Goal: Task Accomplishment & Management: Manage account settings

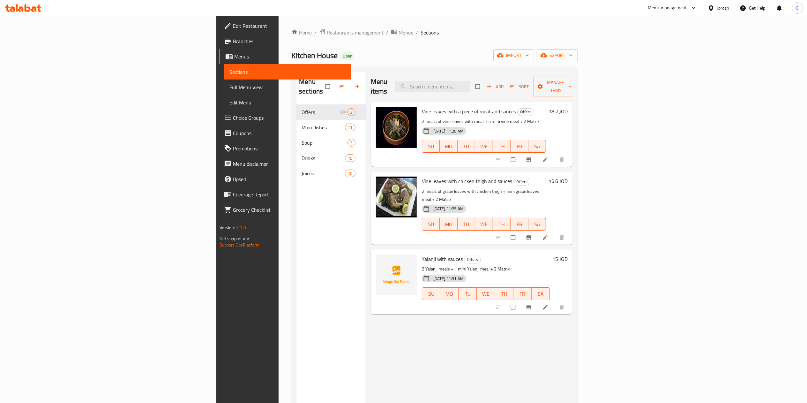
click at [327, 35] on span "Restaurants management" at bounding box center [355, 33] width 57 height 8
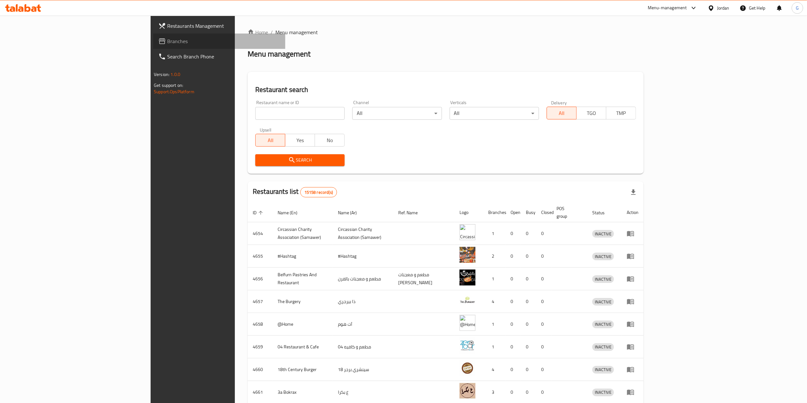
click at [167, 39] on span "Branches" at bounding box center [223, 41] width 113 height 8
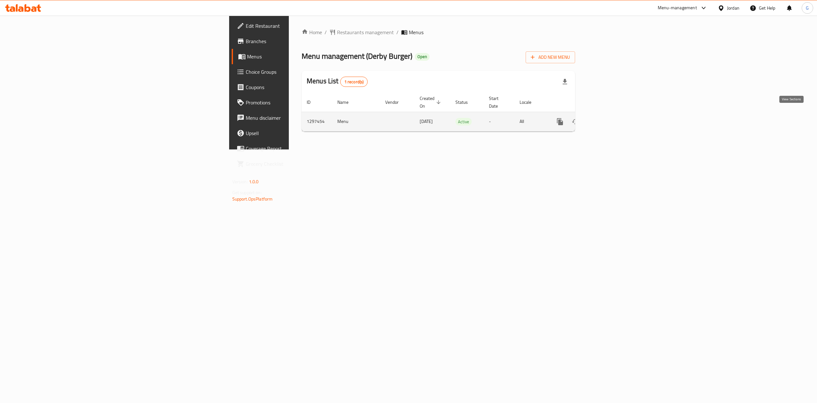
click at [610, 118] on icon "enhanced table" at bounding box center [606, 122] width 8 height 8
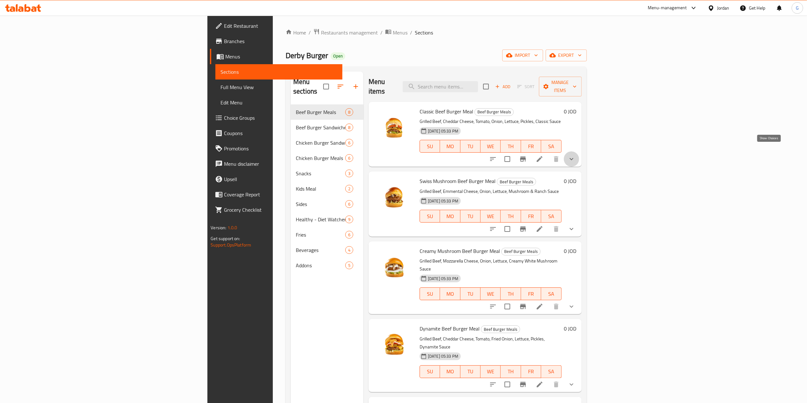
click at [576, 155] on icon "show more" at bounding box center [572, 159] width 8 height 8
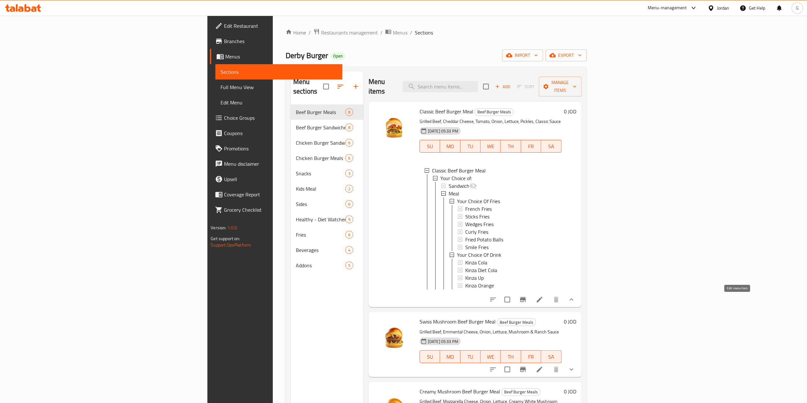
click at [543, 301] on icon at bounding box center [540, 300] width 6 height 6
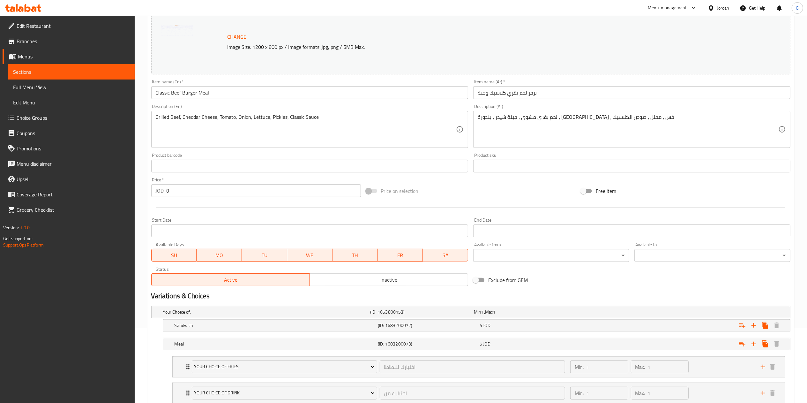
scroll to position [125, 0]
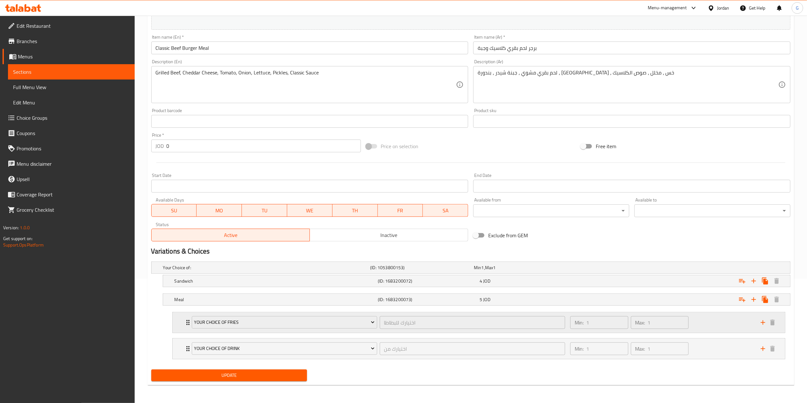
click at [725, 322] on div "Min: 1 ​ Max: 1 ​" at bounding box center [662, 322] width 191 height 20
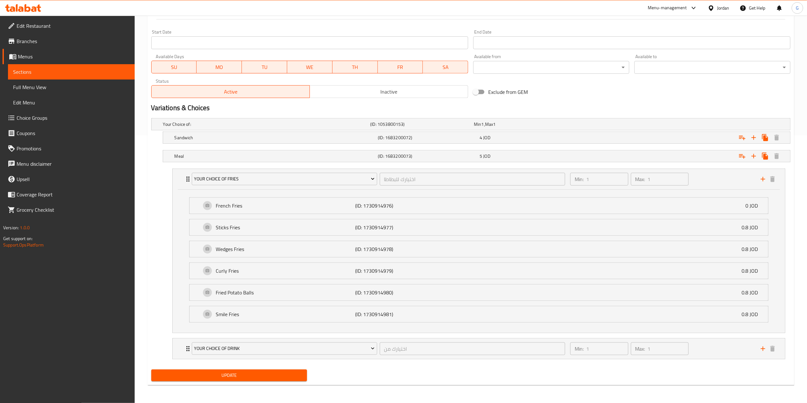
scroll to position [0, 0]
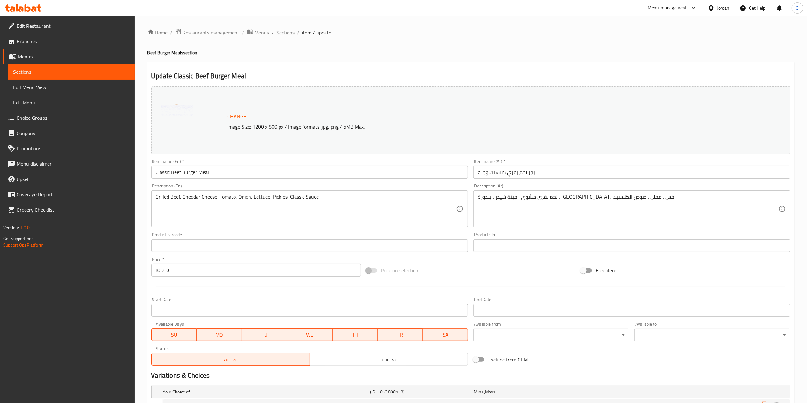
click at [285, 30] on span "Sections" at bounding box center [286, 33] width 18 height 8
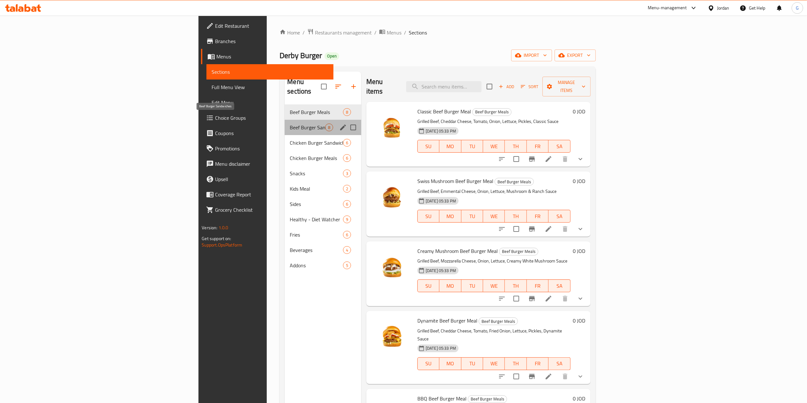
click at [290, 124] on span "Beef Burger Sandwiches" at bounding box center [307, 128] width 35 height 8
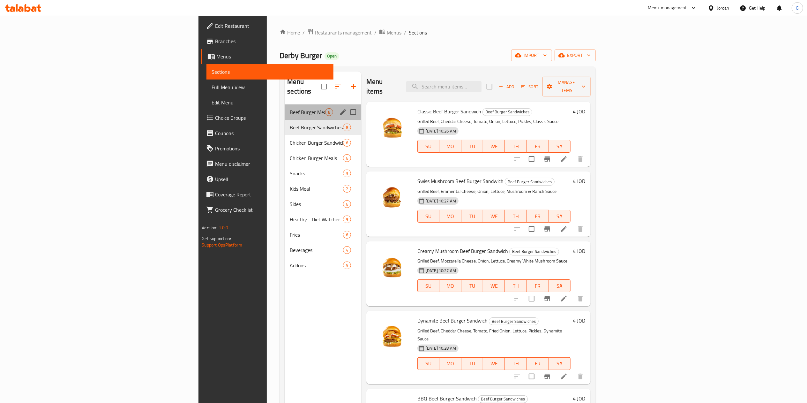
click at [285, 107] on div "Beef Burger Meals 8" at bounding box center [323, 111] width 77 height 15
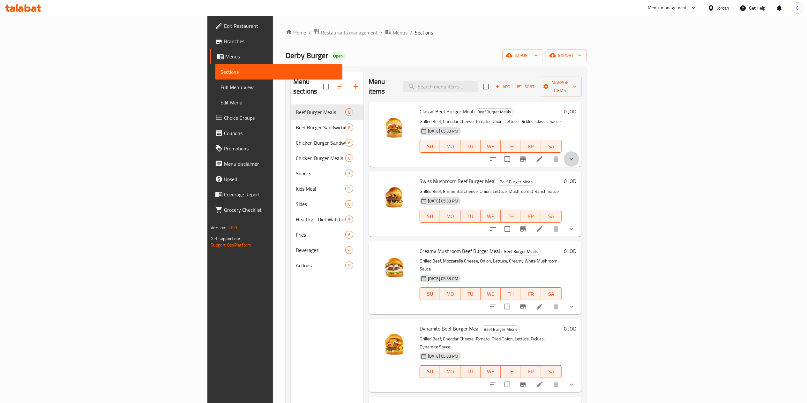
click at [579, 154] on button "show more" at bounding box center [571, 158] width 15 height 15
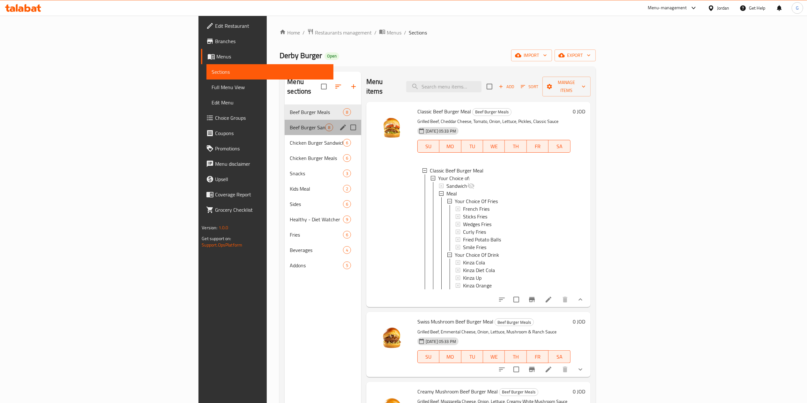
click at [285, 124] on div "Beef Burger Sandwiches 8" at bounding box center [323, 127] width 77 height 15
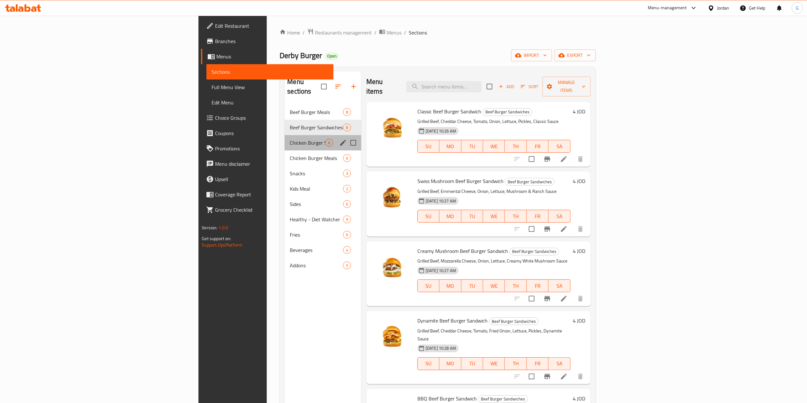
click at [285, 140] on div "Chicken Burger Sandwiches 6" at bounding box center [323, 142] width 77 height 15
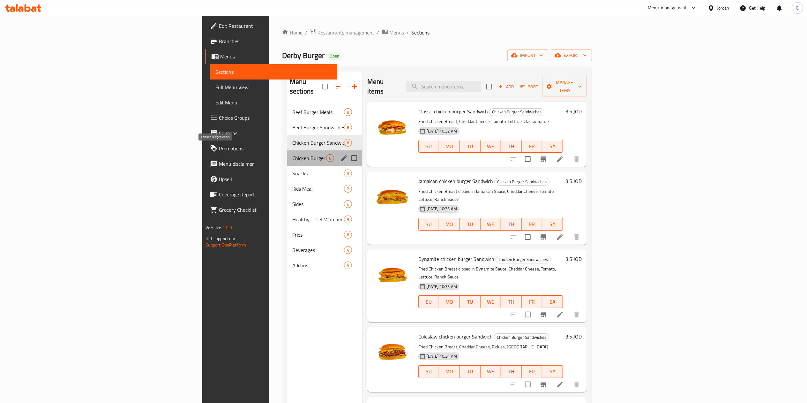
click at [292, 154] on span "Chicken Burger Meals" at bounding box center [309, 158] width 34 height 8
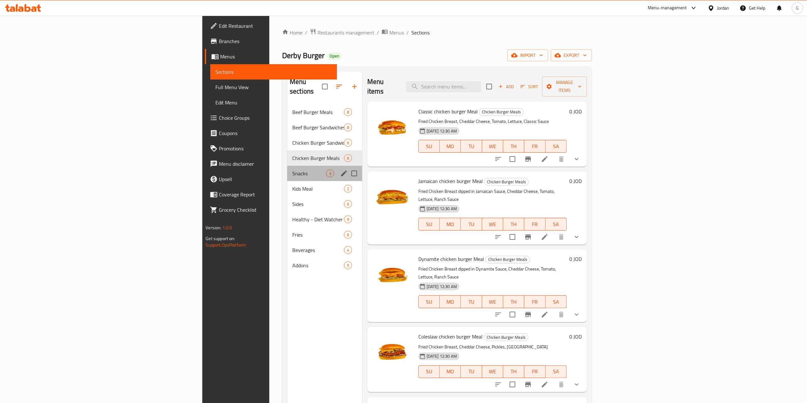
click at [287, 166] on div "Snacks 3" at bounding box center [324, 173] width 75 height 15
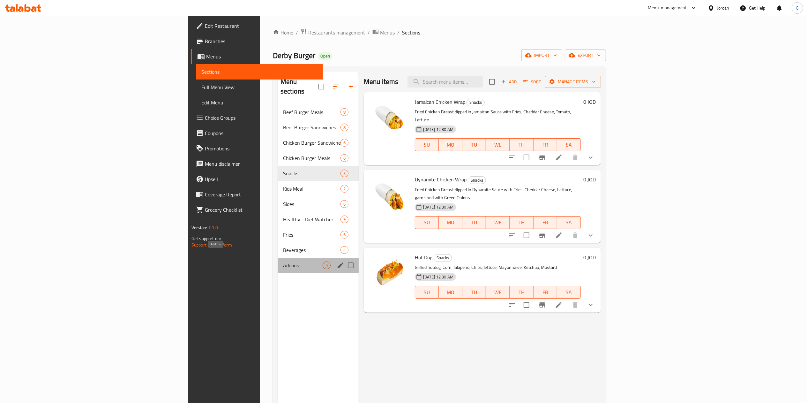
click at [283, 261] on span "Addons" at bounding box center [303, 265] width 40 height 8
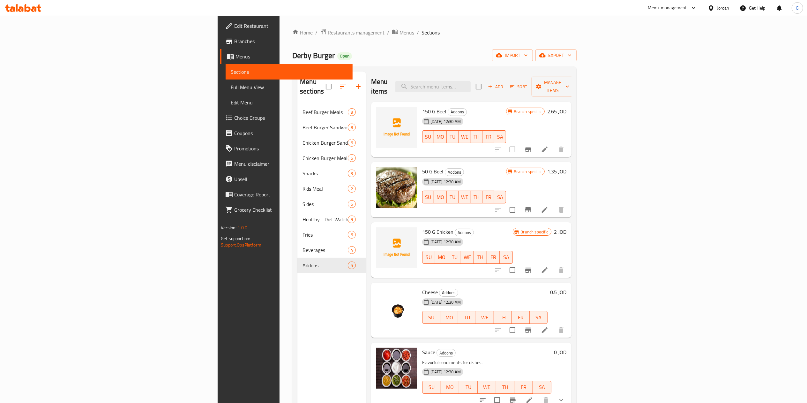
scroll to position [90, 0]
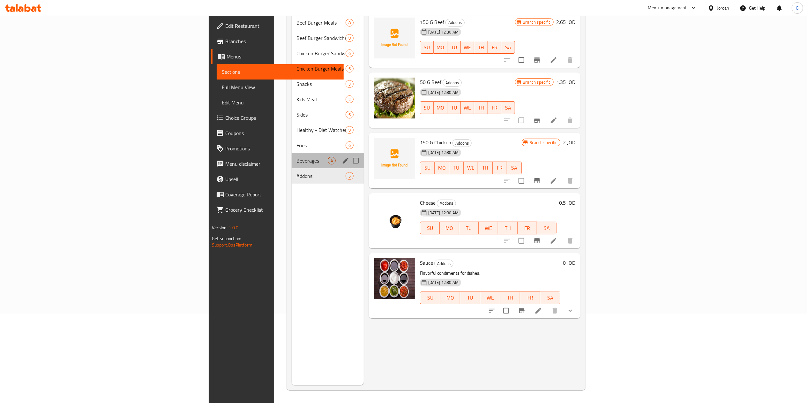
click at [292, 155] on div "Beverages 4" at bounding box center [328, 160] width 72 height 15
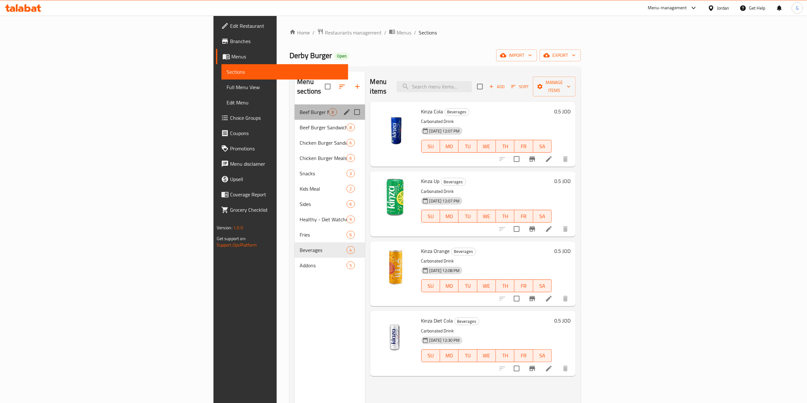
click at [295, 109] on div "Beef Burger Meals 8" at bounding box center [330, 111] width 70 height 15
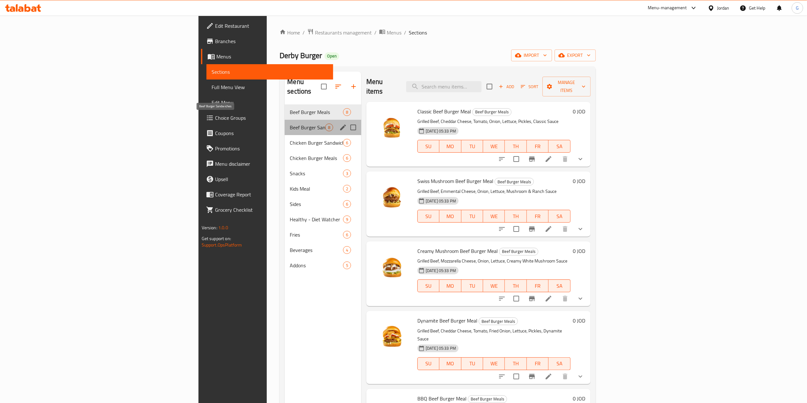
click at [290, 124] on span "Beef Burger Sandwiches" at bounding box center [307, 128] width 35 height 8
